Goal: Task Accomplishment & Management: Check status

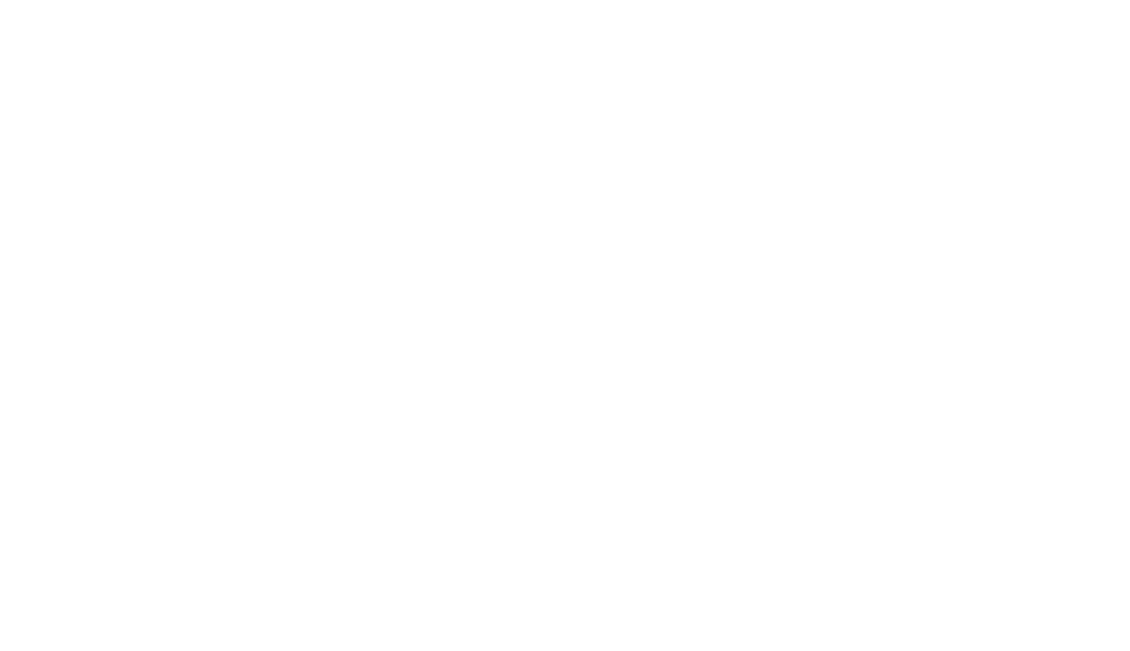
select select "100"
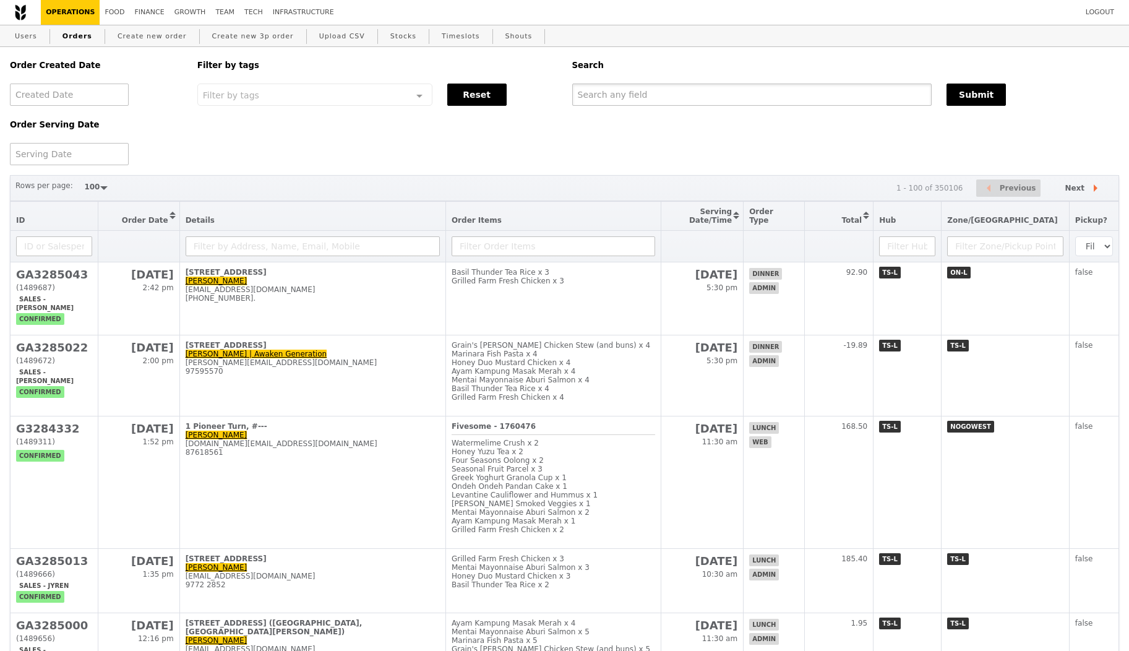
click at [655, 93] on input "text" at bounding box center [752, 94] width 360 height 22
paste input "[EMAIL_ADDRESS][DOMAIN_NAME]"
type input "[EMAIL_ADDRESS][DOMAIN_NAME]"
